Goal: Transaction & Acquisition: Download file/media

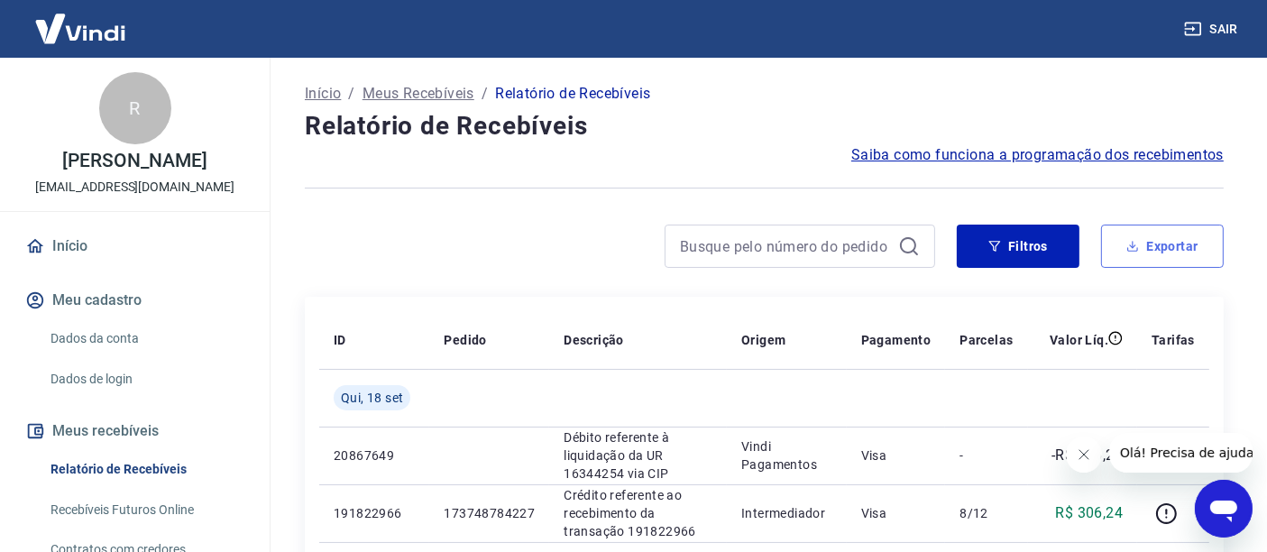
click at [1147, 251] on button "Exportar" at bounding box center [1162, 246] width 123 height 43
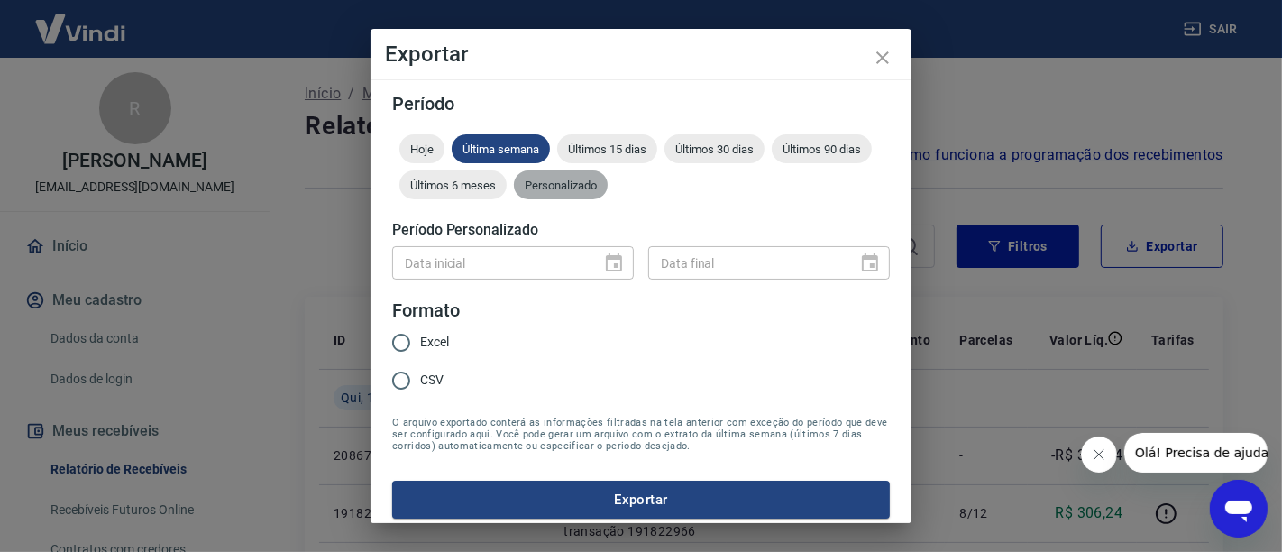
click at [608, 189] on span "Personalizado" at bounding box center [561, 186] width 94 height 14
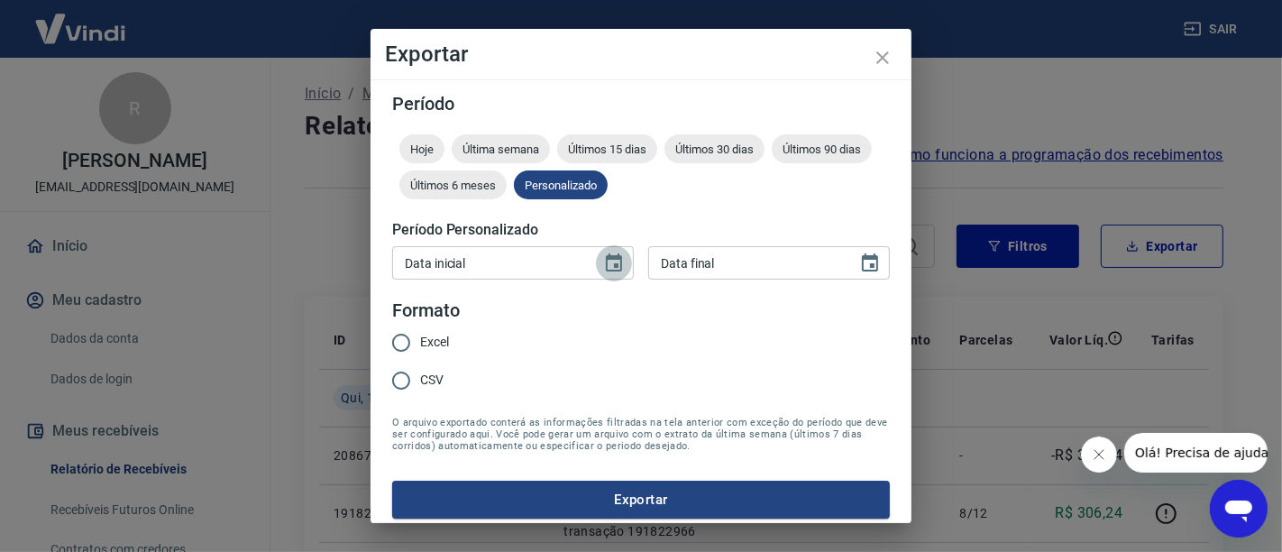
click at [596, 259] on button "Choose date" at bounding box center [614, 263] width 36 height 36
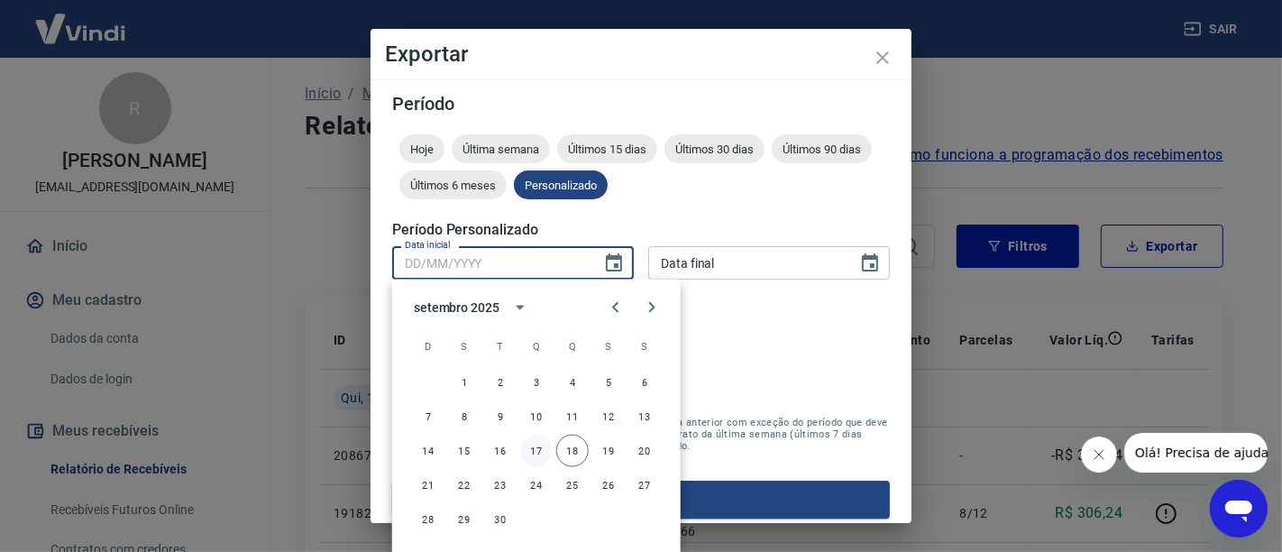
click at [539, 444] on button "17" at bounding box center [536, 451] width 32 height 32
type input "[DATE]"
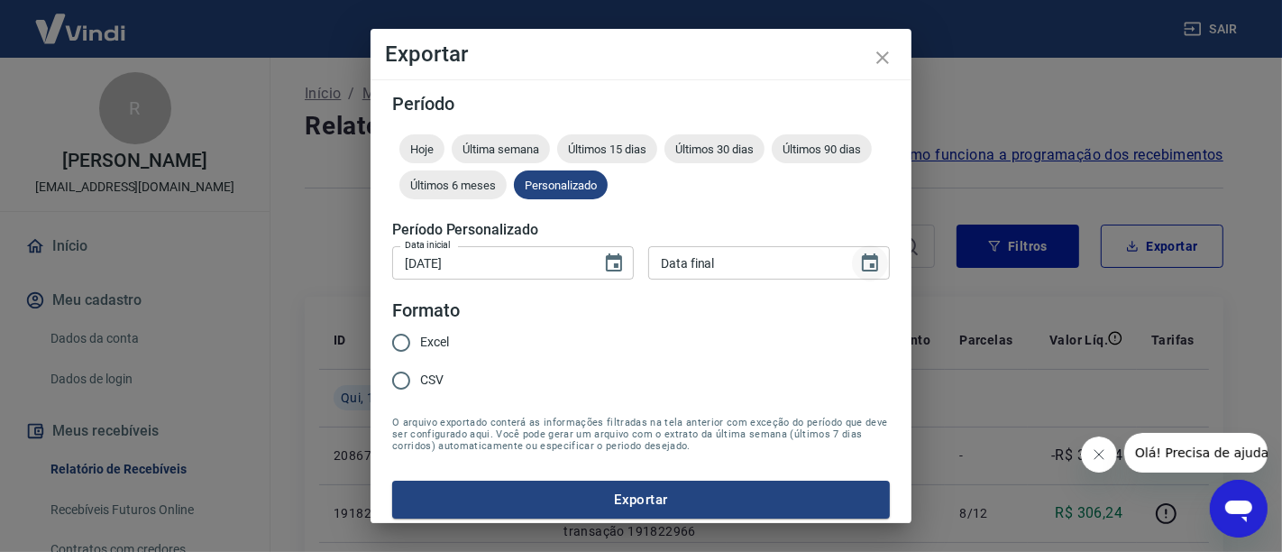
click at [863, 248] on button "Choose date" at bounding box center [870, 263] width 36 height 36
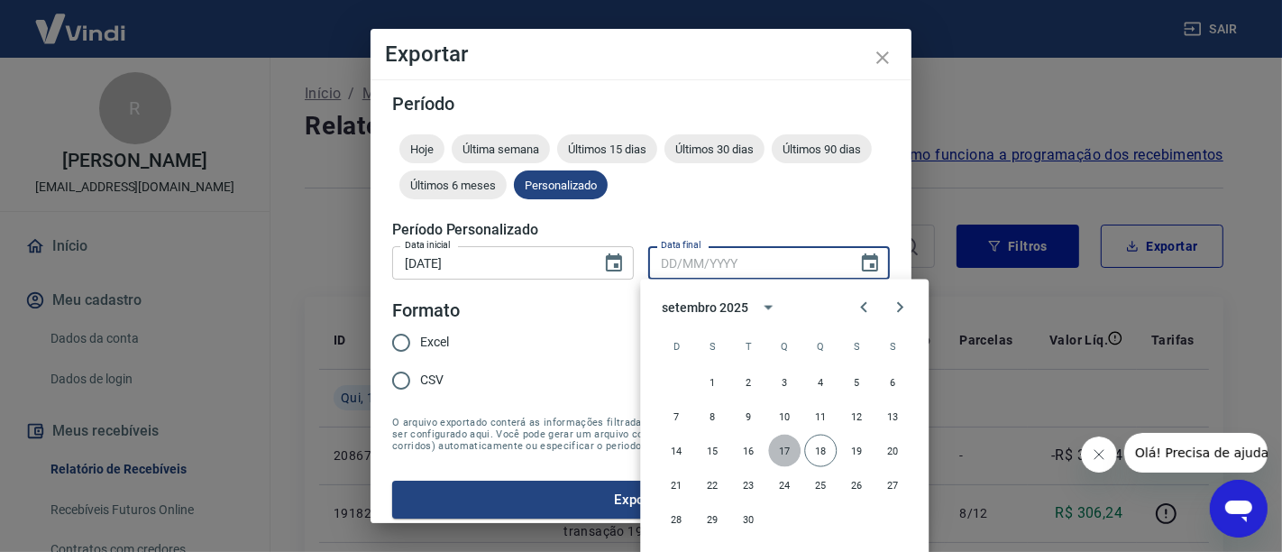
click at [782, 450] on button "17" at bounding box center [784, 451] width 32 height 32
type input "[DATE]"
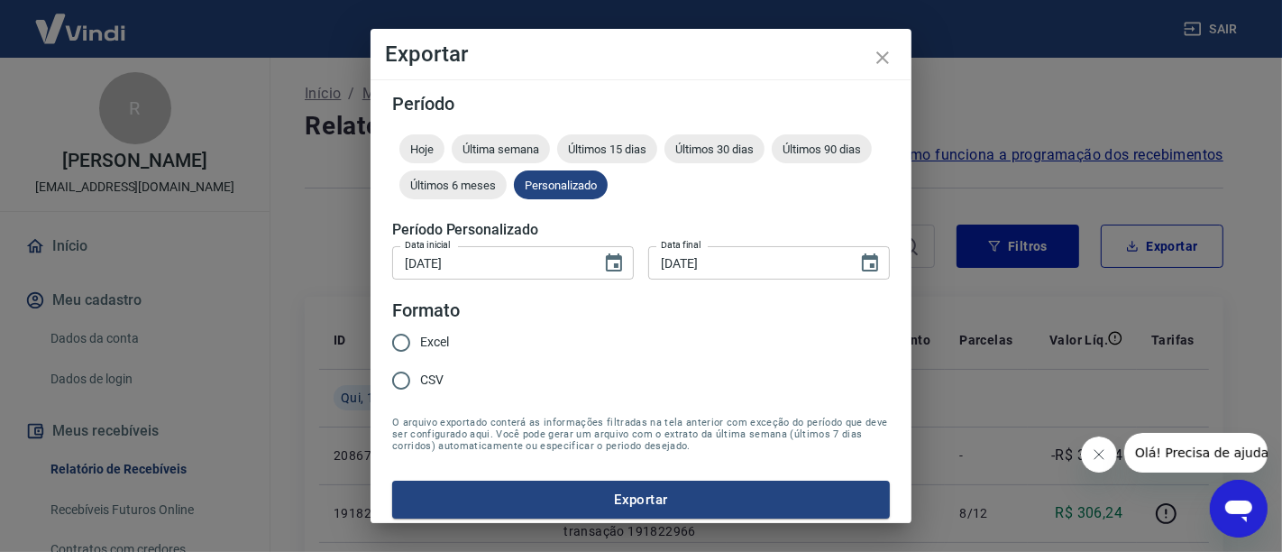
click at [448, 340] on span "Excel" at bounding box center [434, 342] width 29 height 19
click at [420, 340] on input "Excel" at bounding box center [401, 343] width 38 height 38
radio input "true"
click at [583, 501] on button "Exportar" at bounding box center [641, 500] width 498 height 38
